Goal: Information Seeking & Learning: Learn about a topic

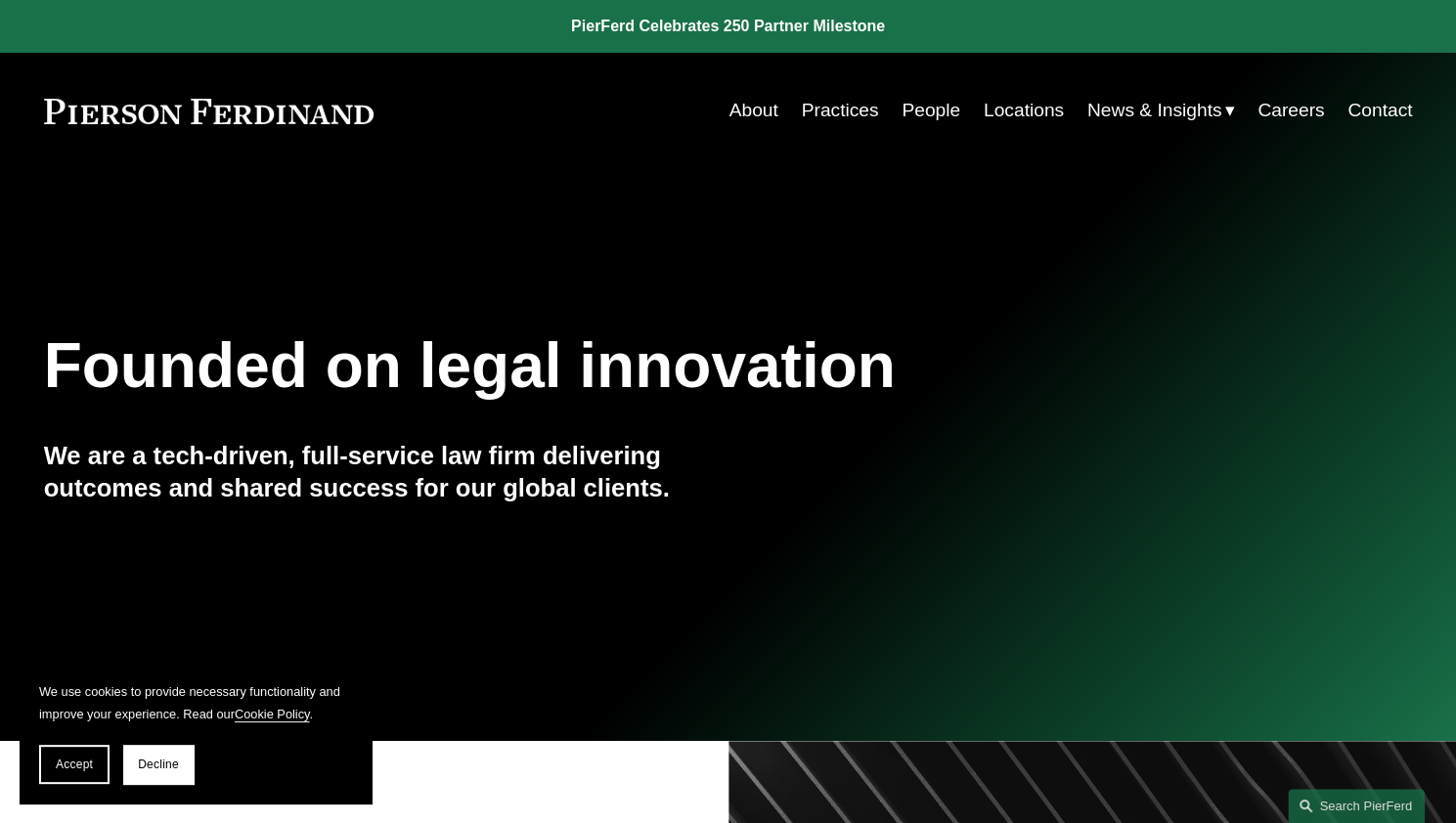
click at [841, 111] on link "Practices" at bounding box center [840, 110] width 78 height 37
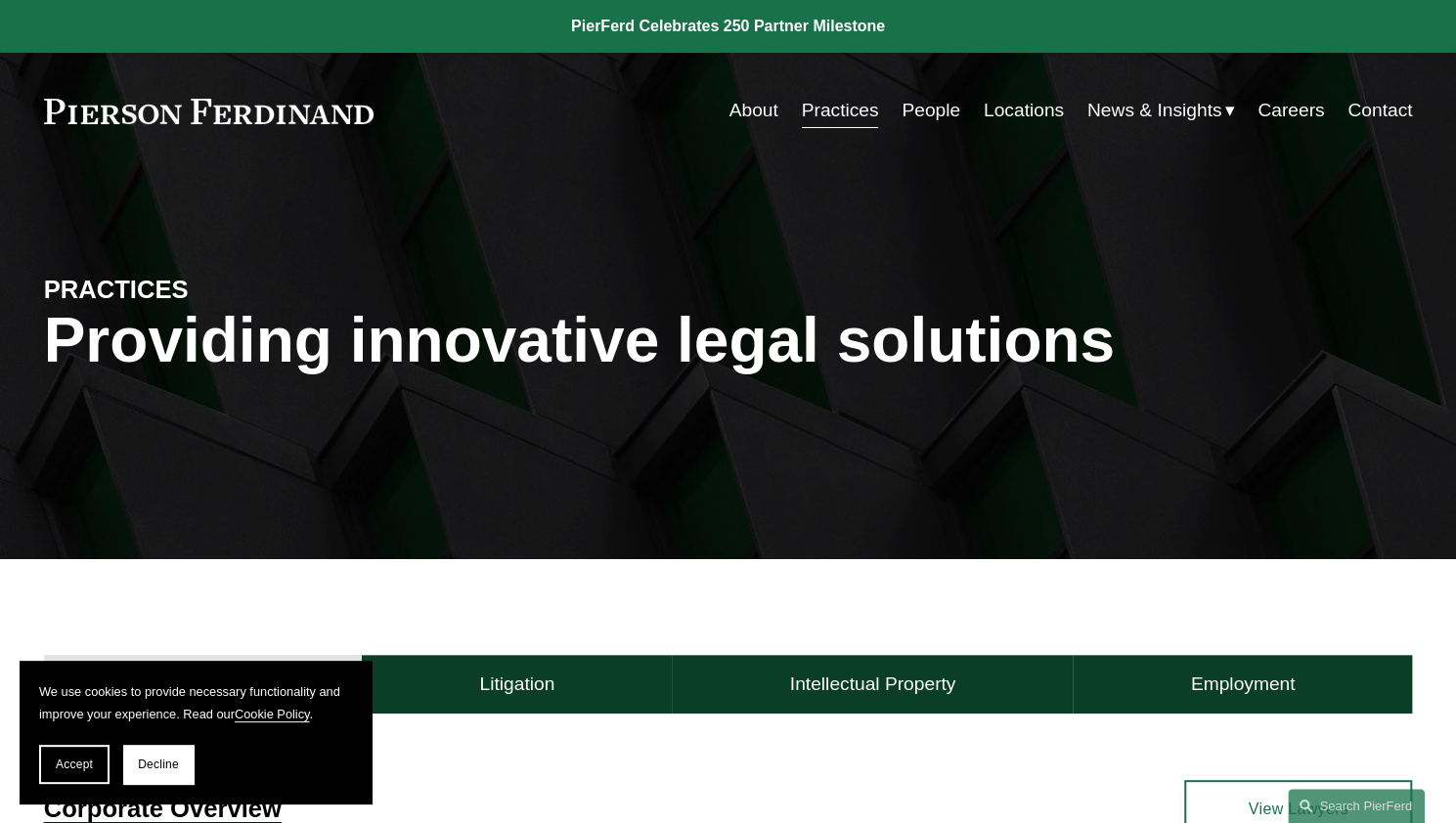
click at [933, 110] on link "People" at bounding box center [931, 110] width 59 height 37
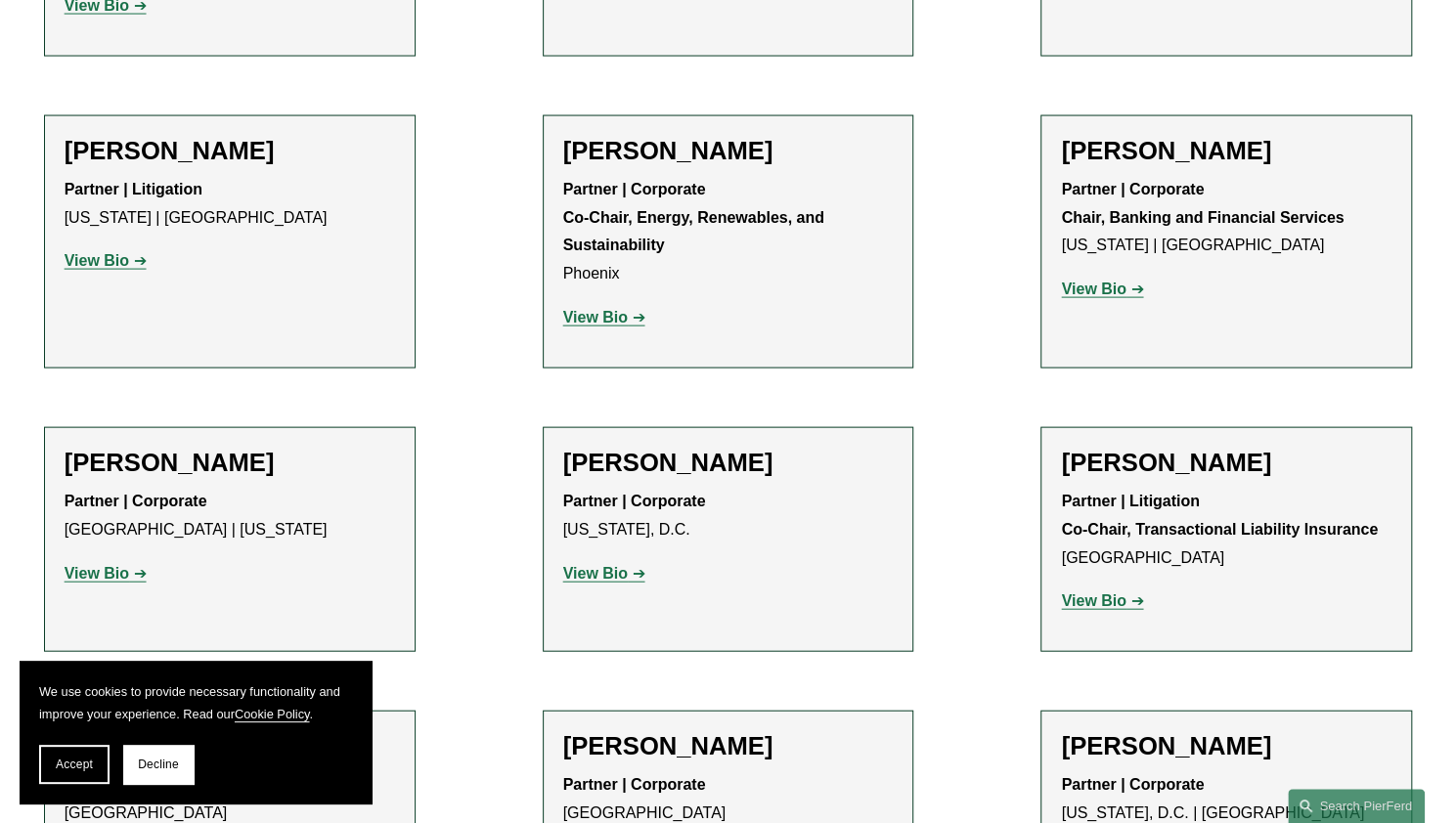
scroll to position [6764, 0]
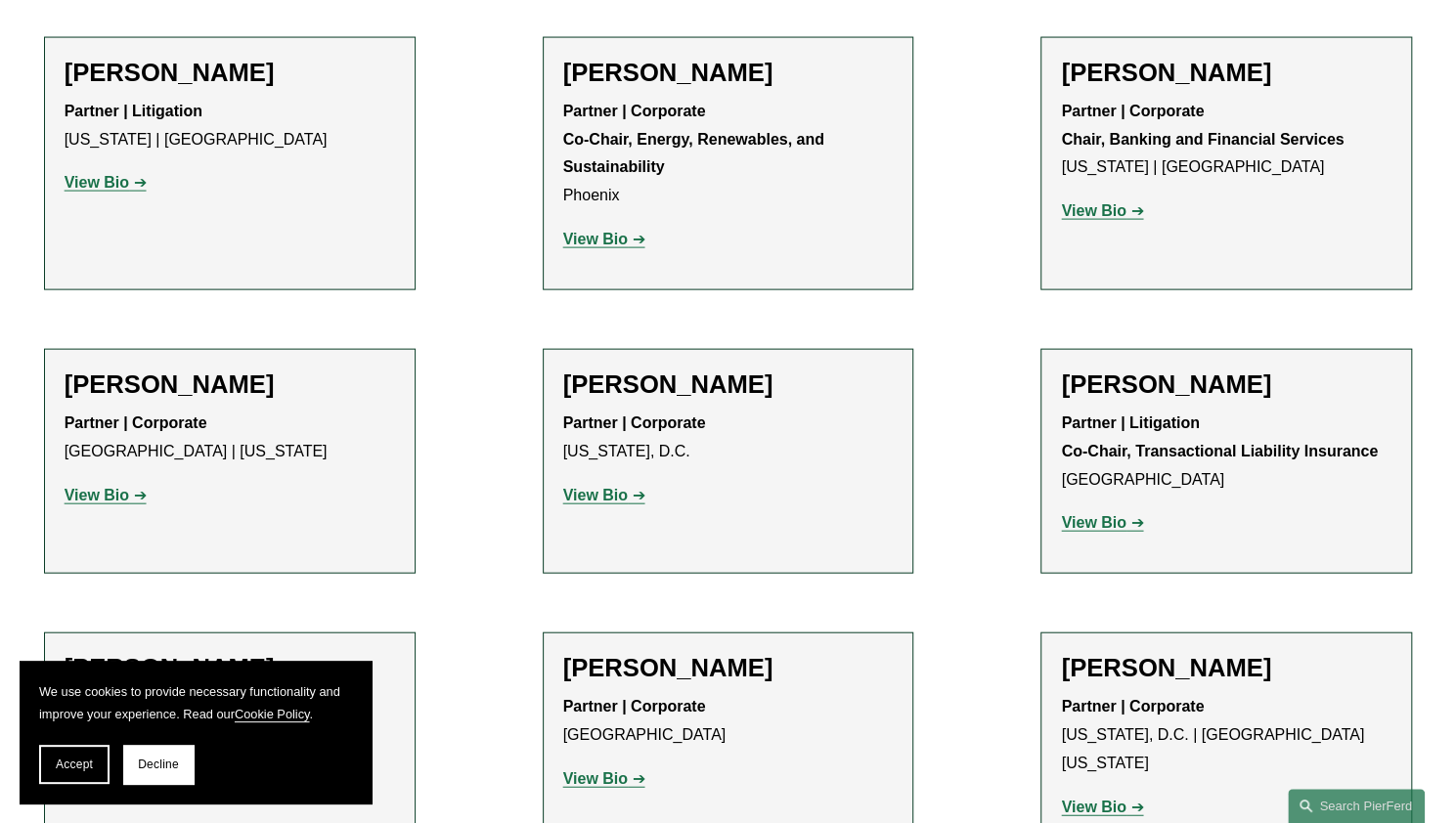
click at [102, 770] on strong "View Bio" at bounding box center [97, 778] width 65 height 17
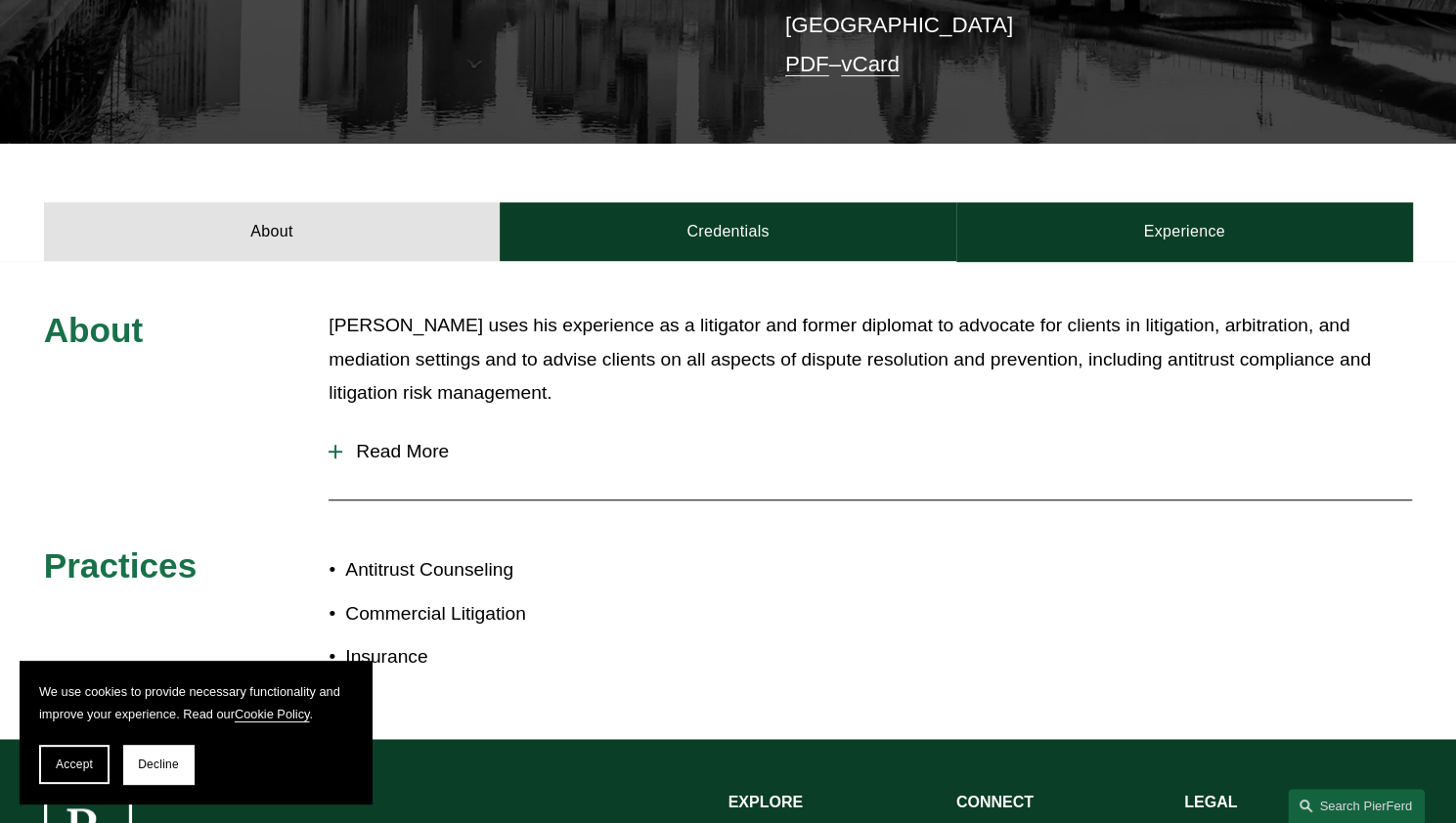
scroll to position [626, 0]
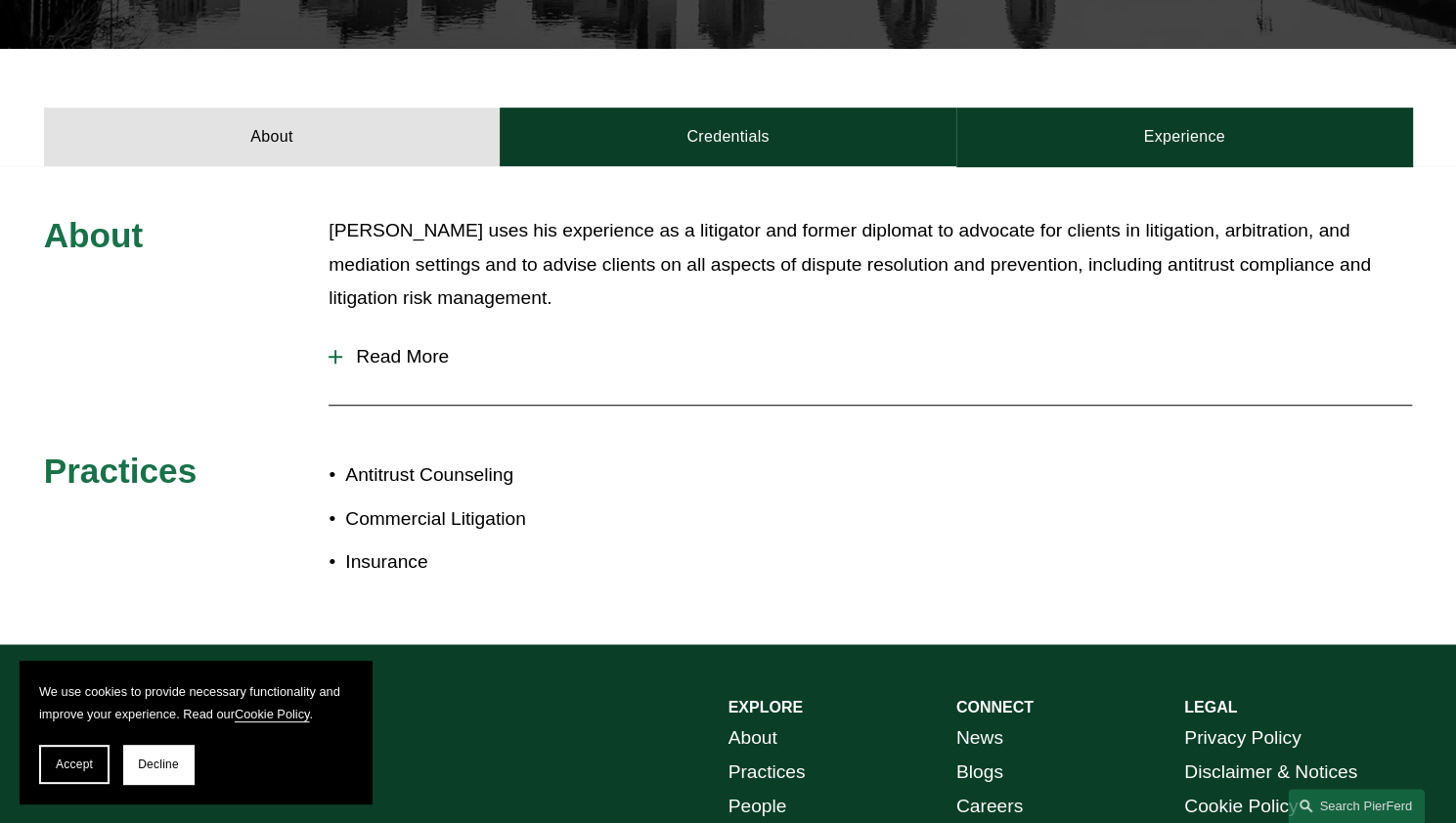
click at [335, 350] on div at bounding box center [336, 357] width 2 height 14
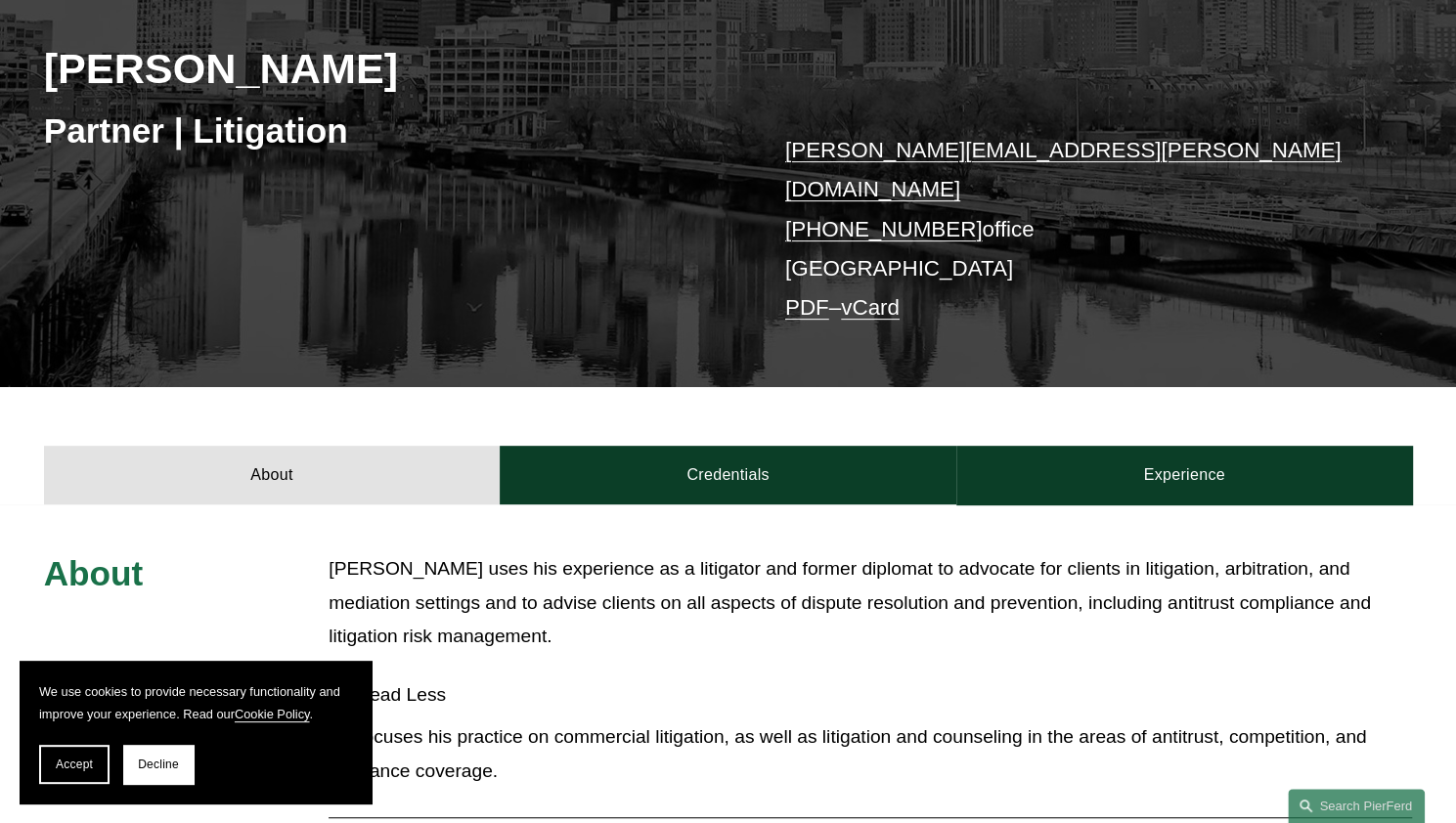
scroll to position [508, 0]
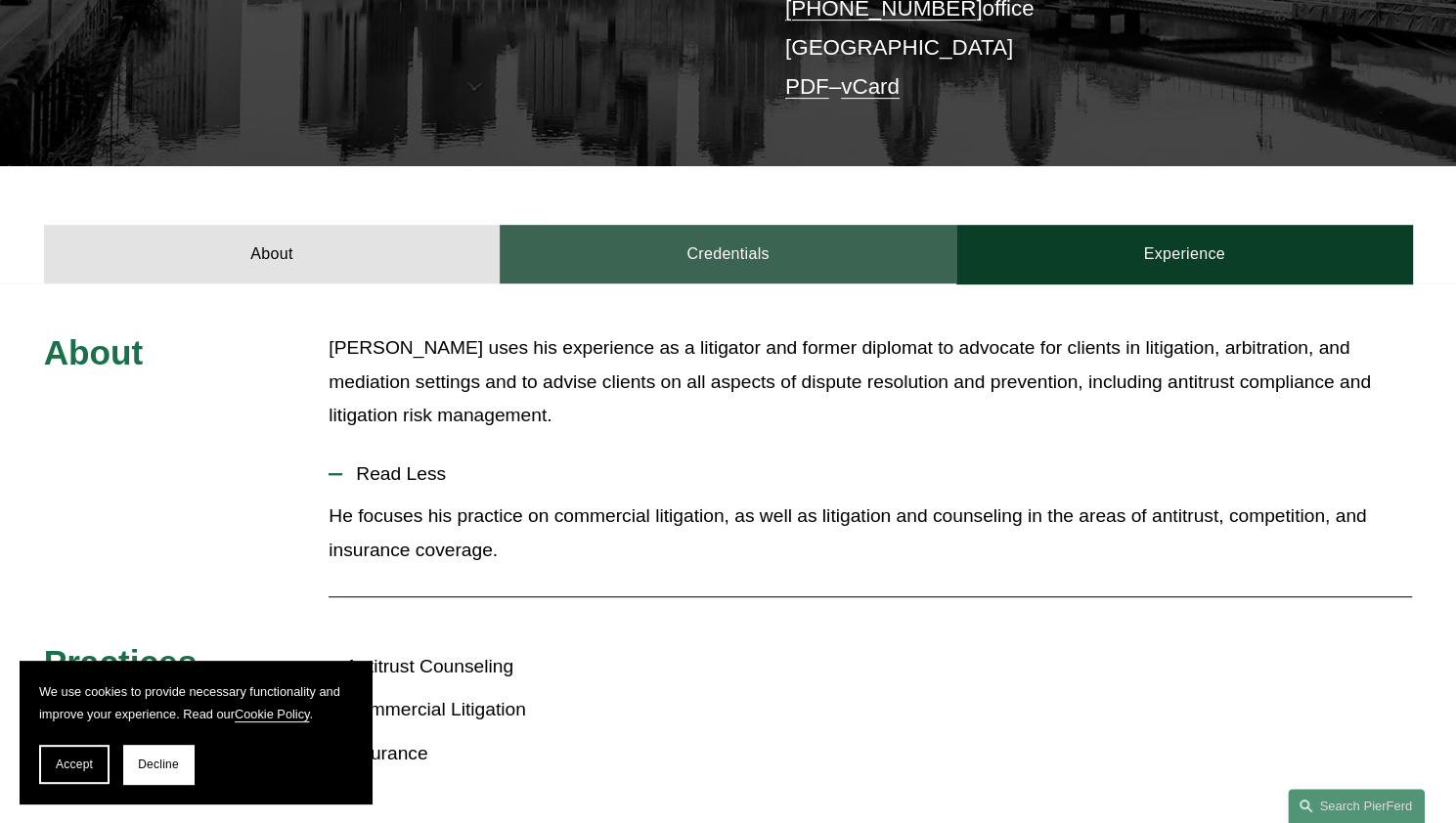
click at [708, 237] on link "Credentials" at bounding box center [728, 254] width 456 height 59
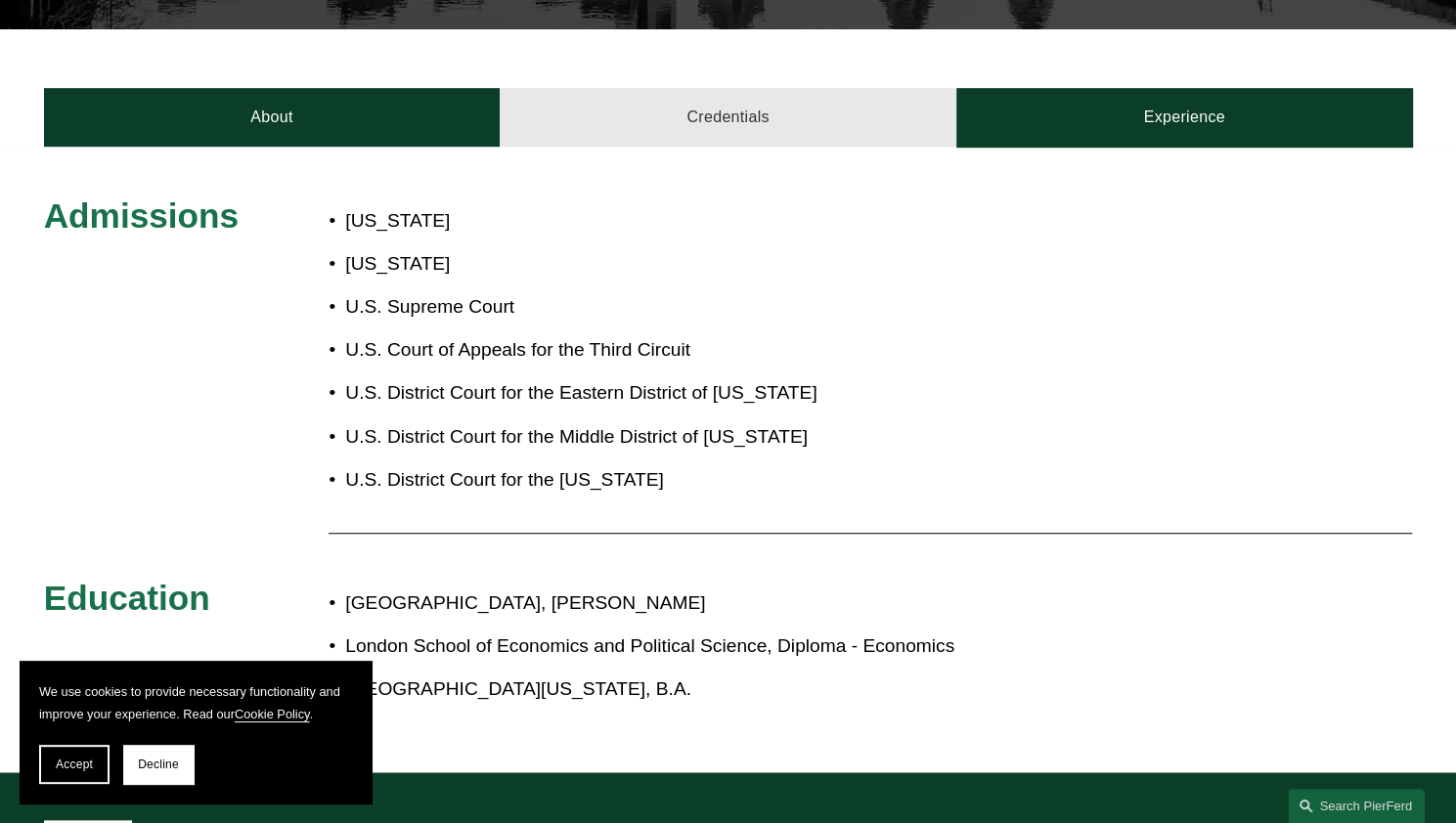
scroll to position [644, 0]
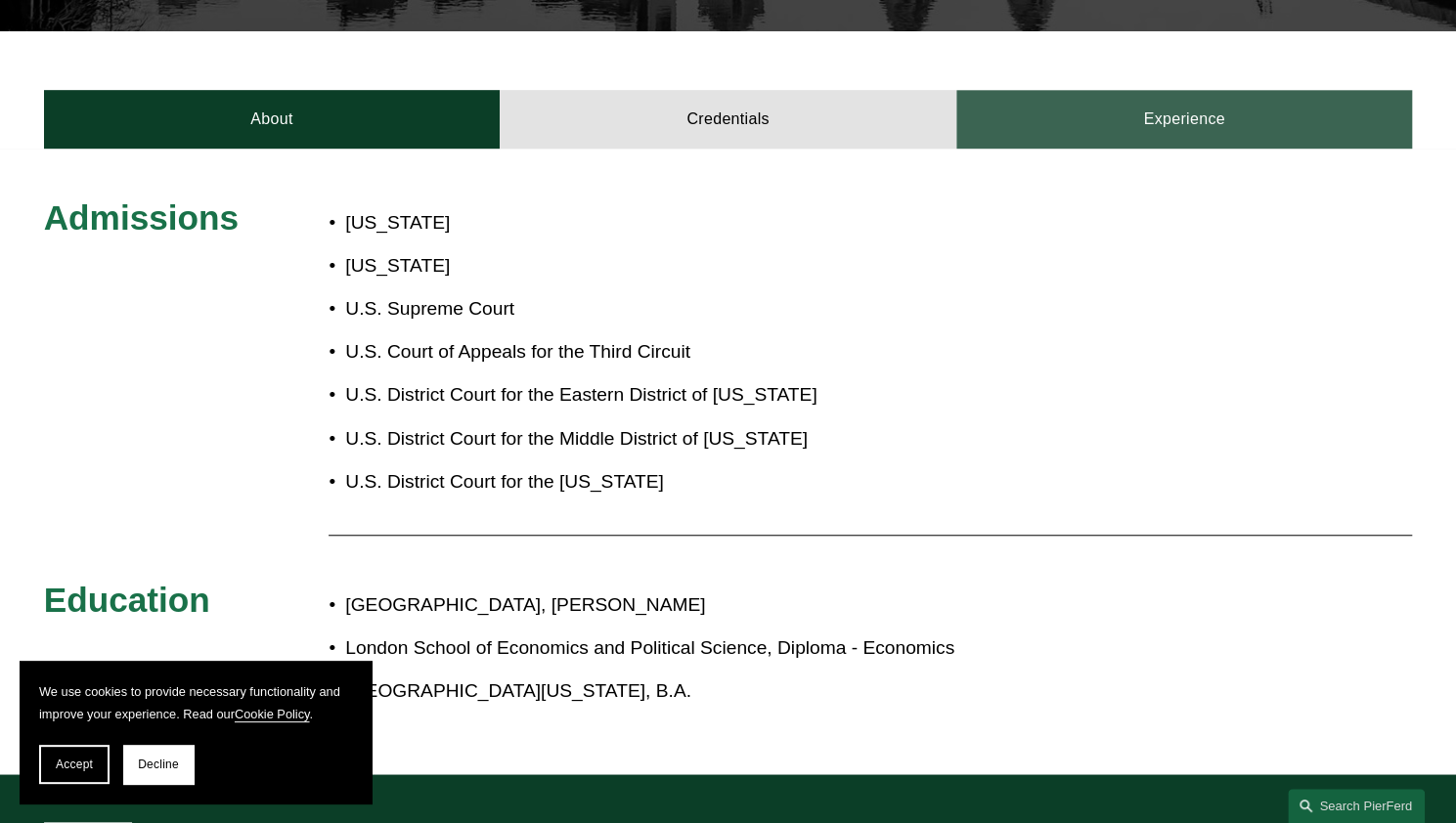
click at [1205, 97] on link "Experience" at bounding box center [1184, 119] width 456 height 59
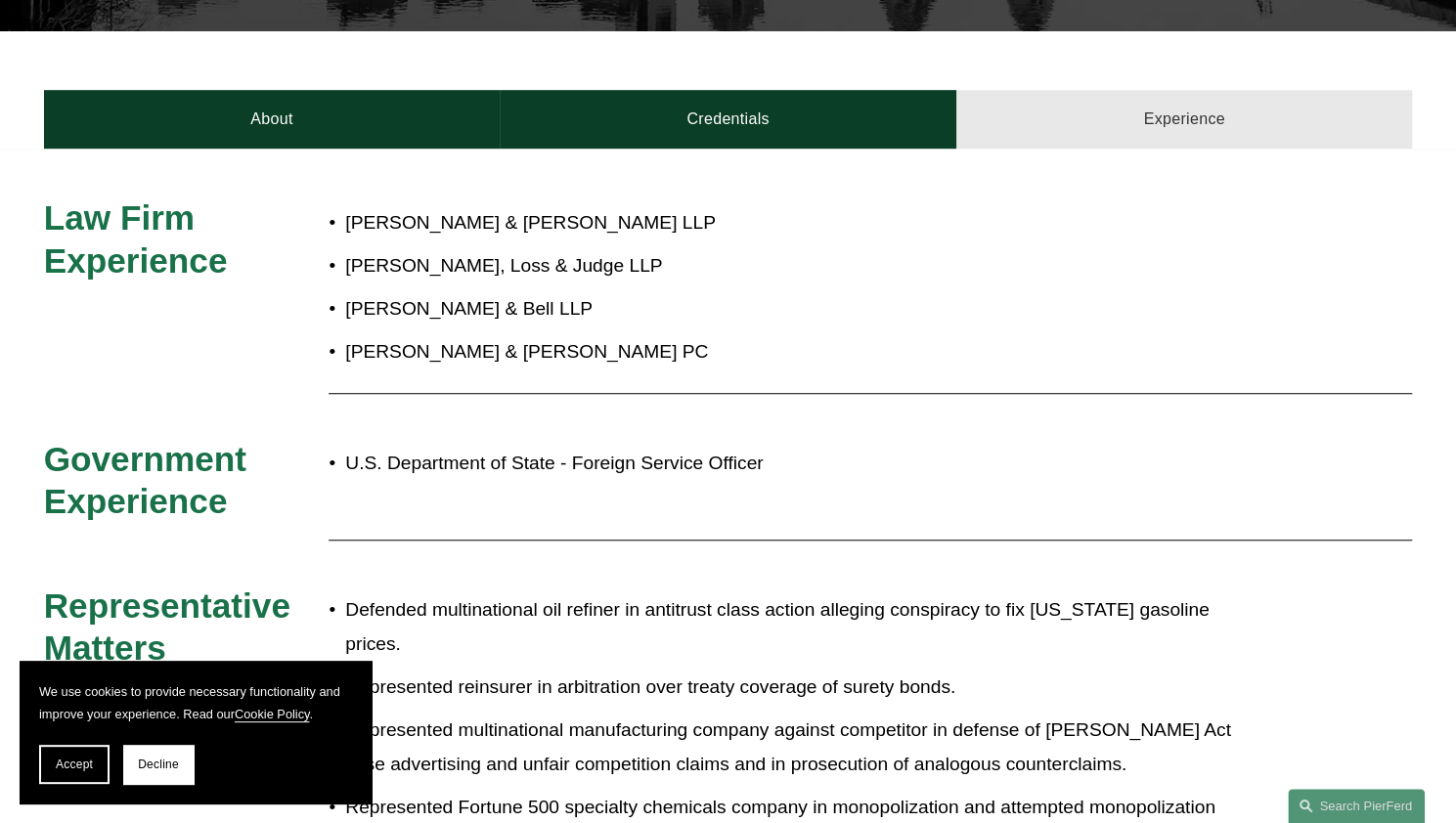
click at [1205, 97] on link "Experience" at bounding box center [1184, 119] width 456 height 59
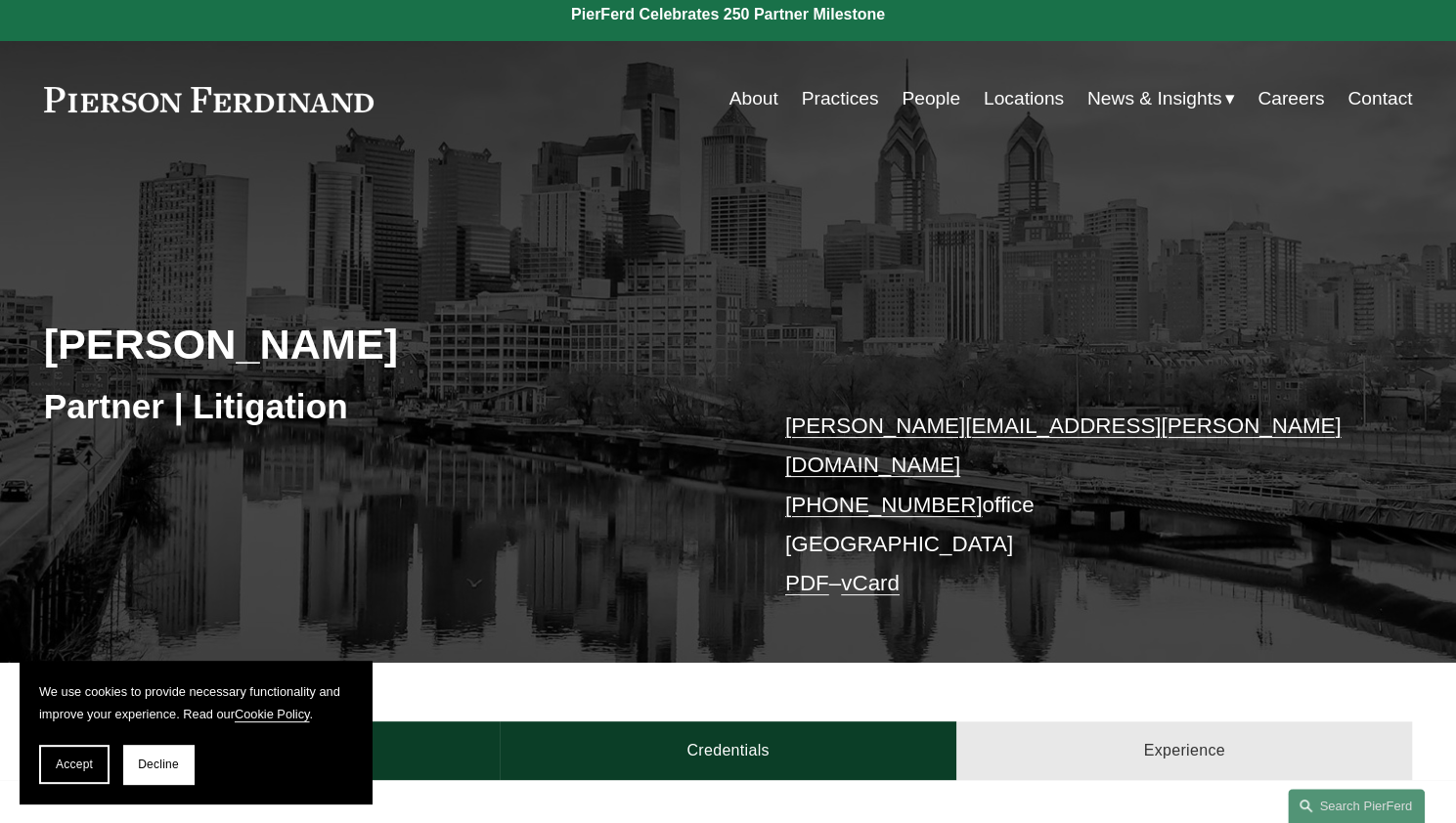
scroll to position [0, 0]
